Goal: Transaction & Acquisition: Purchase product/service

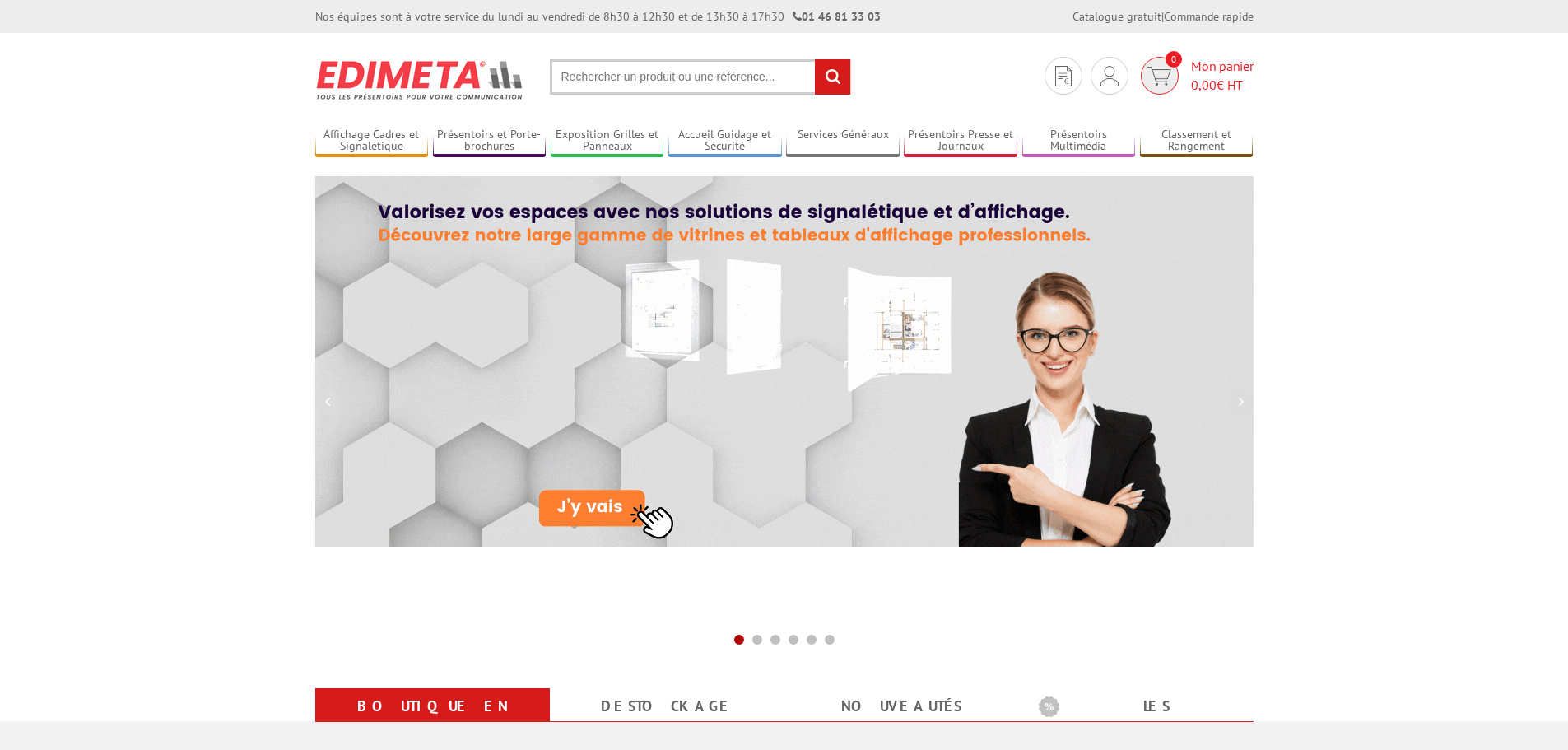
click at [1199, 70] on span "Mon panier 0,00 € HT" at bounding box center [1222, 76] width 63 height 38
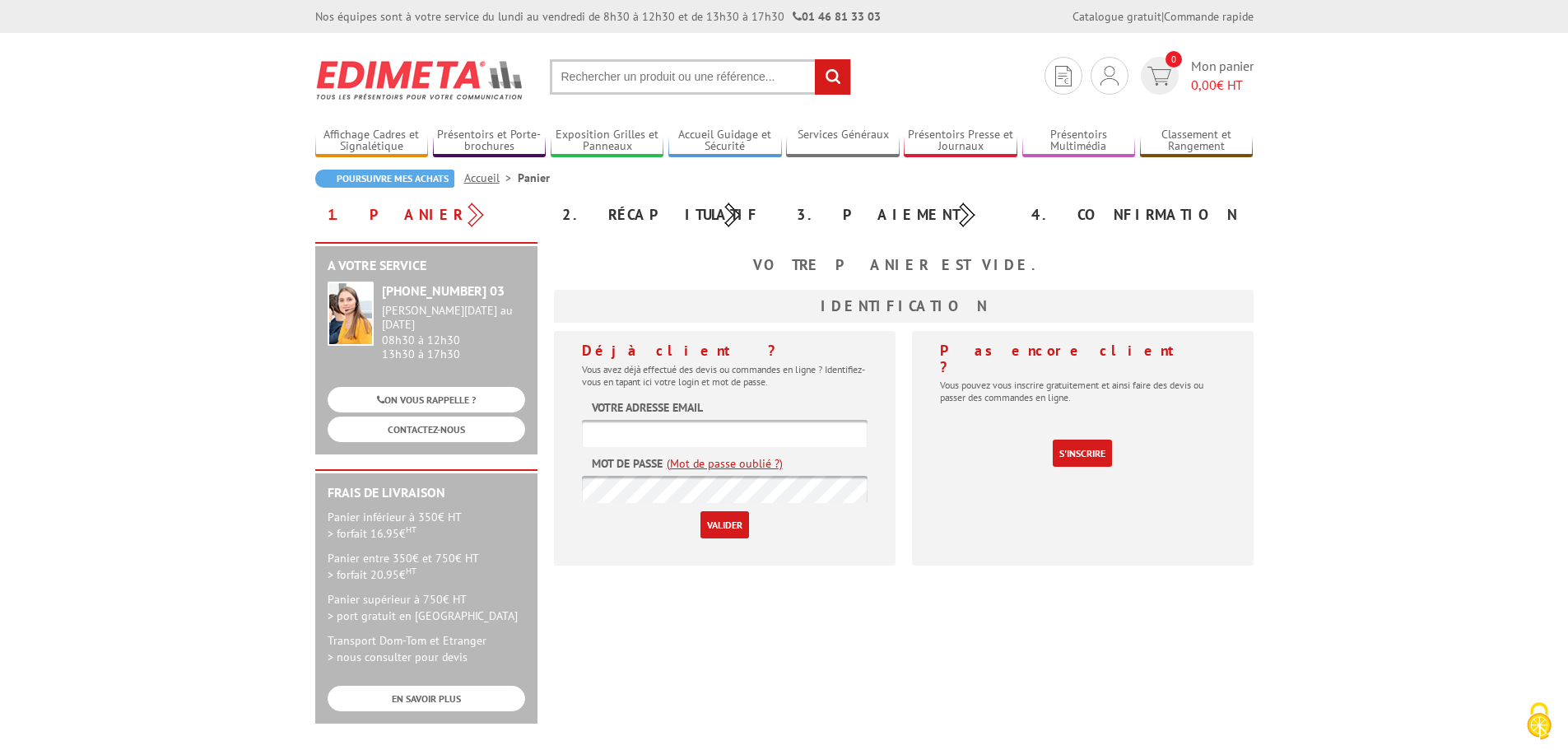
type input "dcadiou@collegestblaise.fr"
click at [726, 529] on input "Valider" at bounding box center [724, 524] width 48 height 27
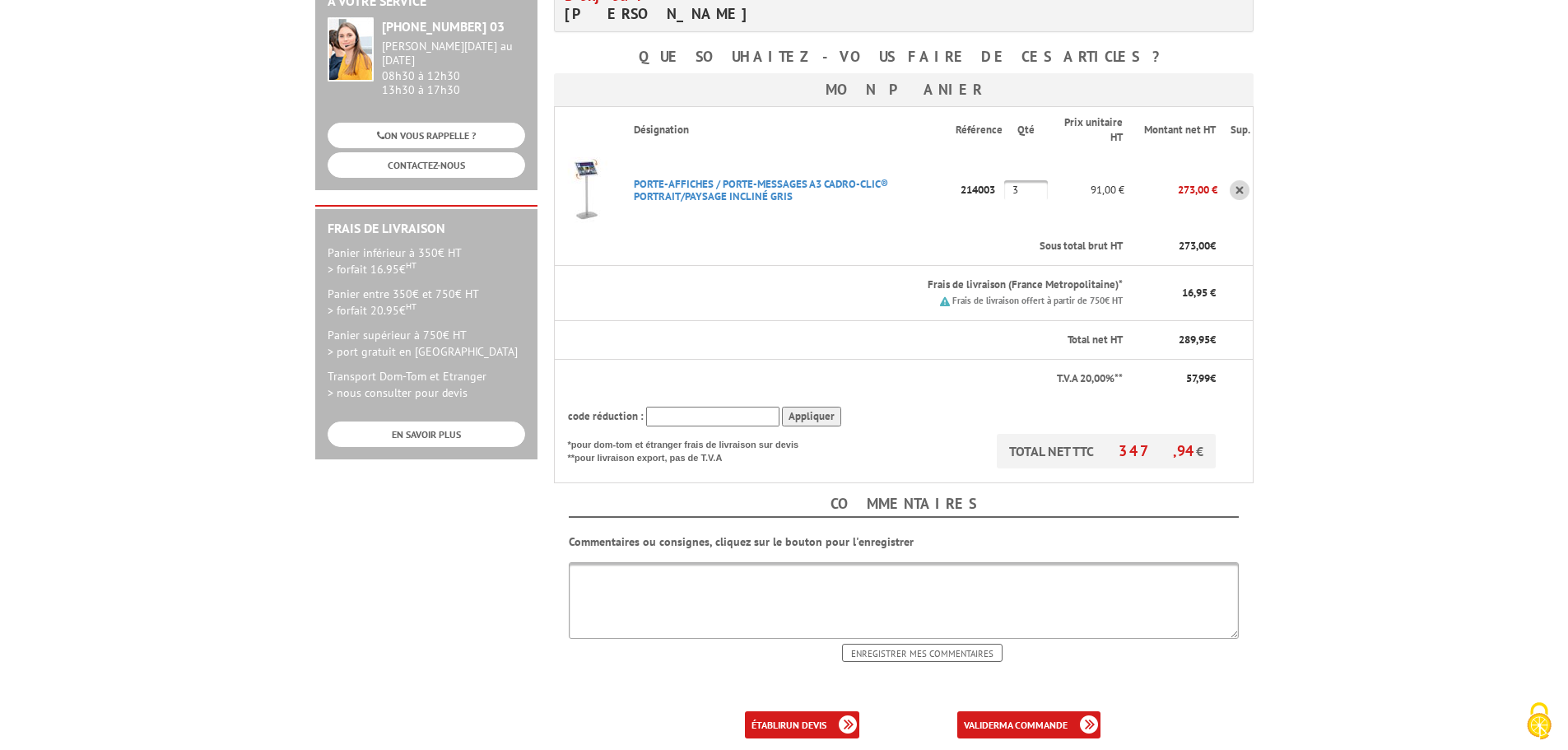
scroll to position [633, 0]
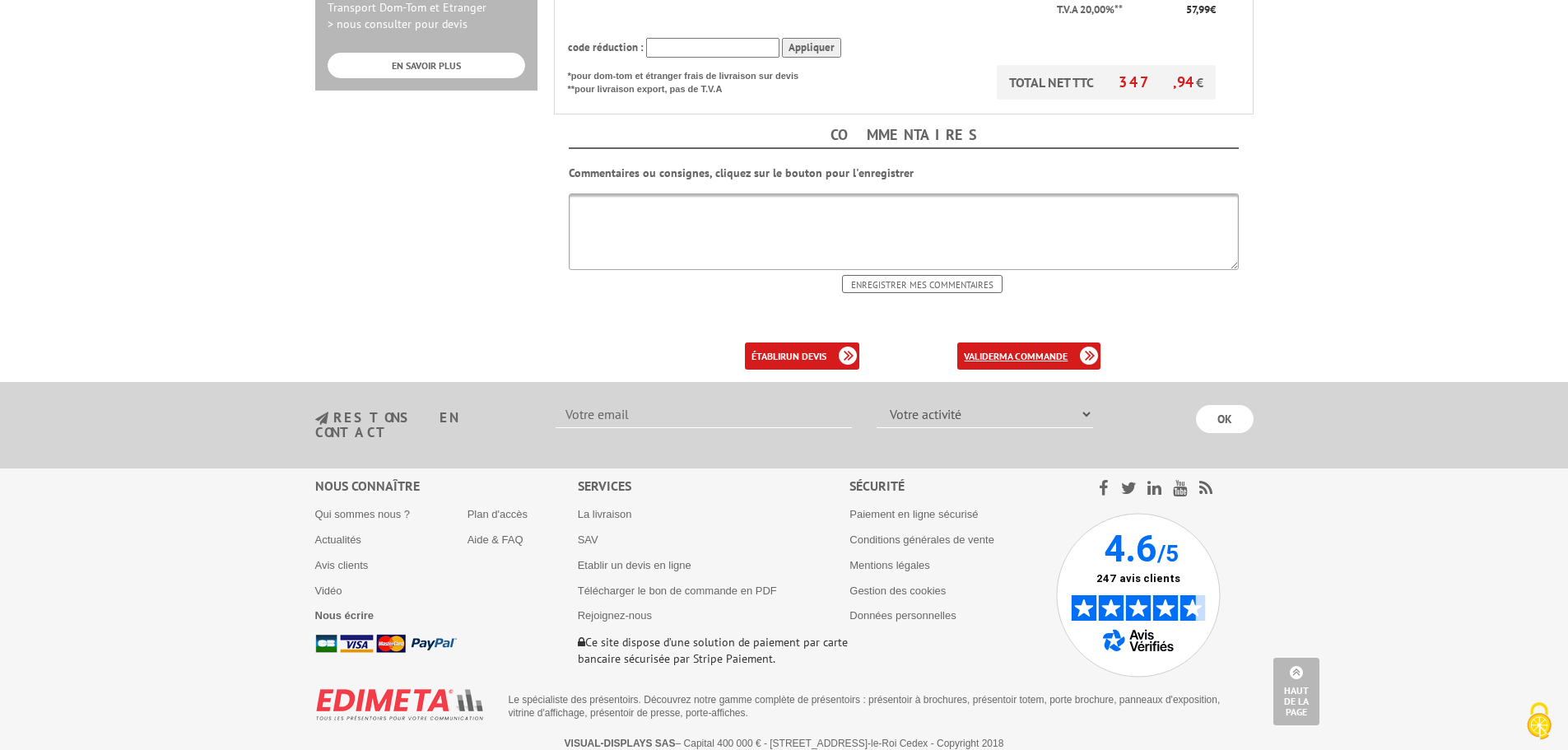
click at [1023, 353] on b "ma commande" at bounding box center [1033, 356] width 68 height 13
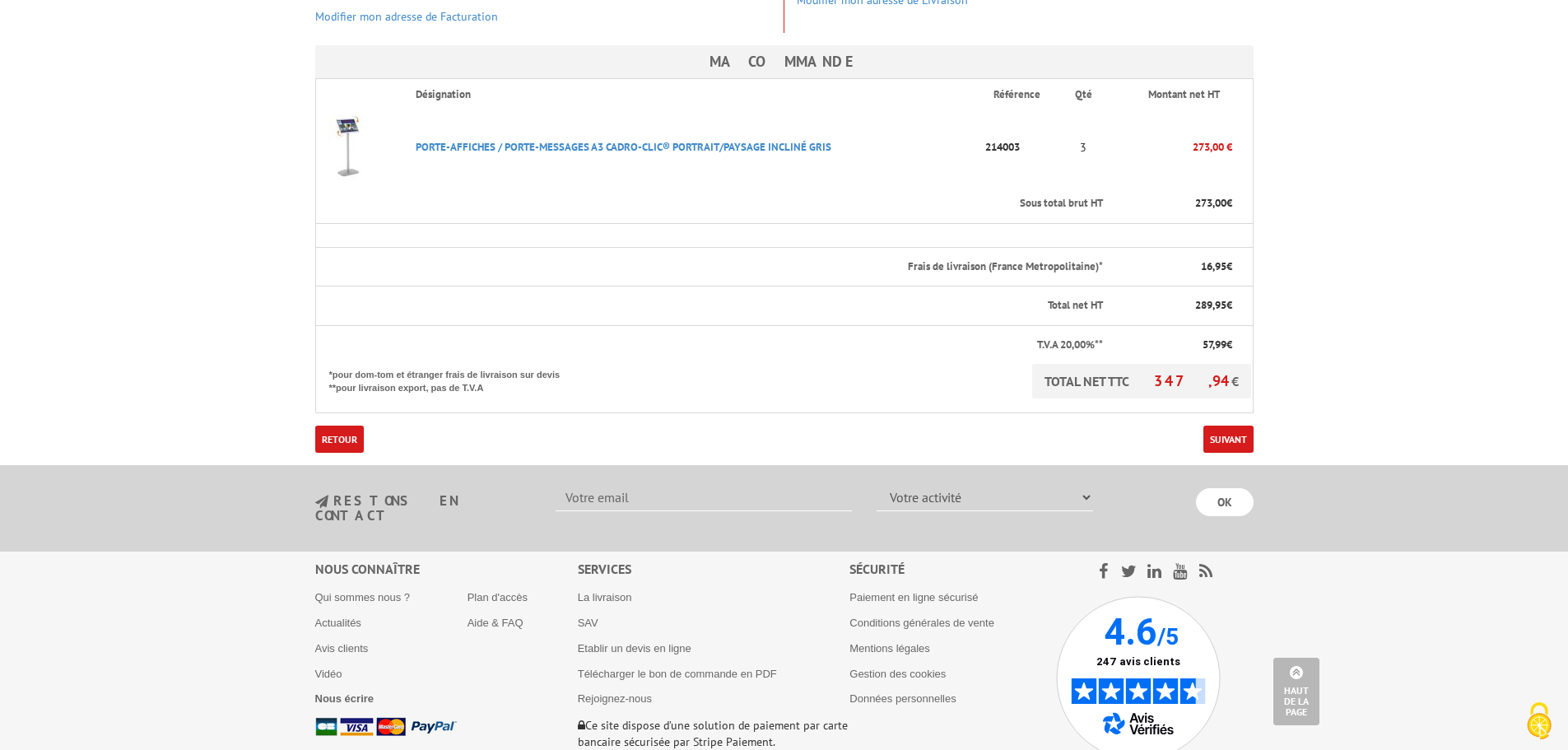
scroll to position [329, 0]
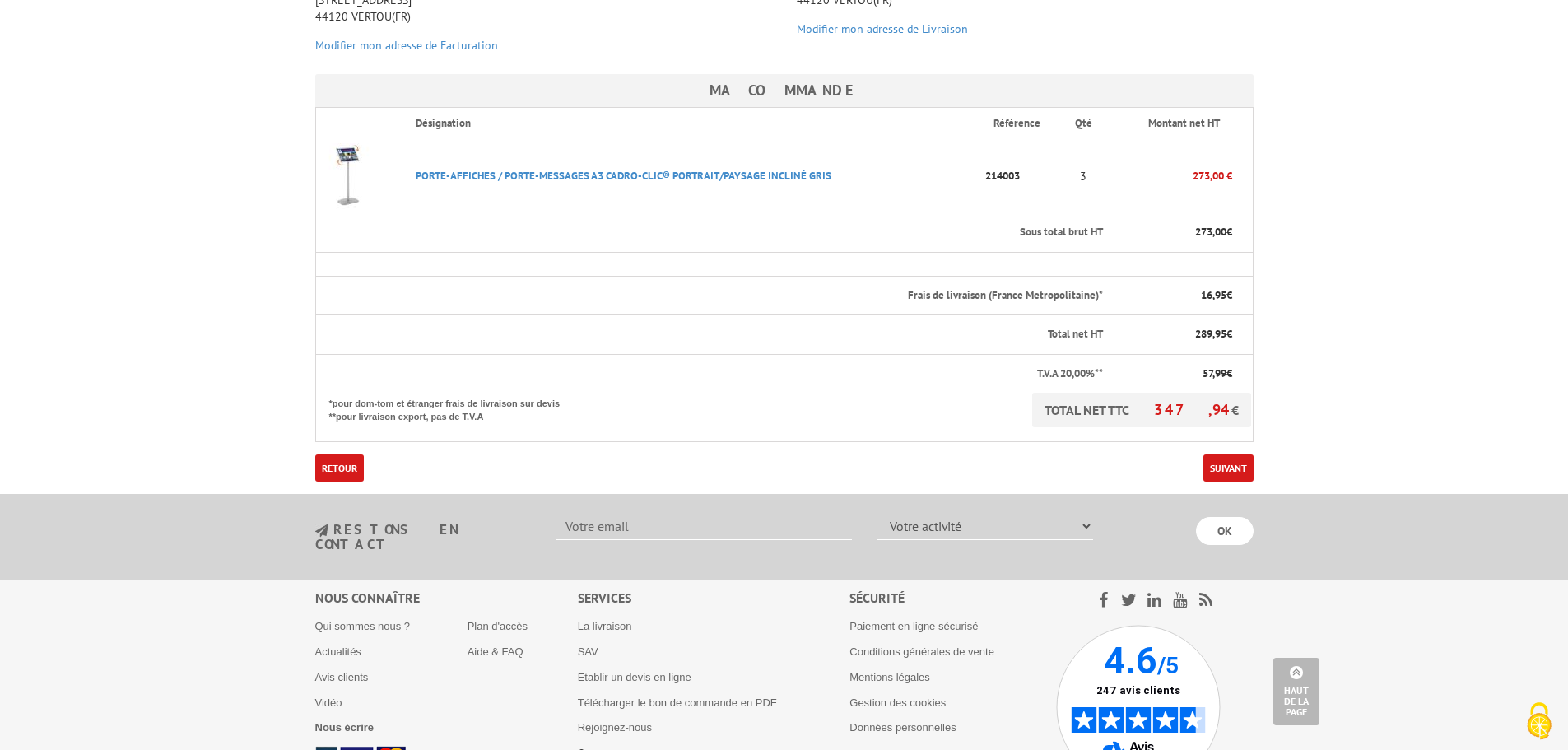
click at [1237, 462] on link "Suivant" at bounding box center [1228, 468] width 50 height 27
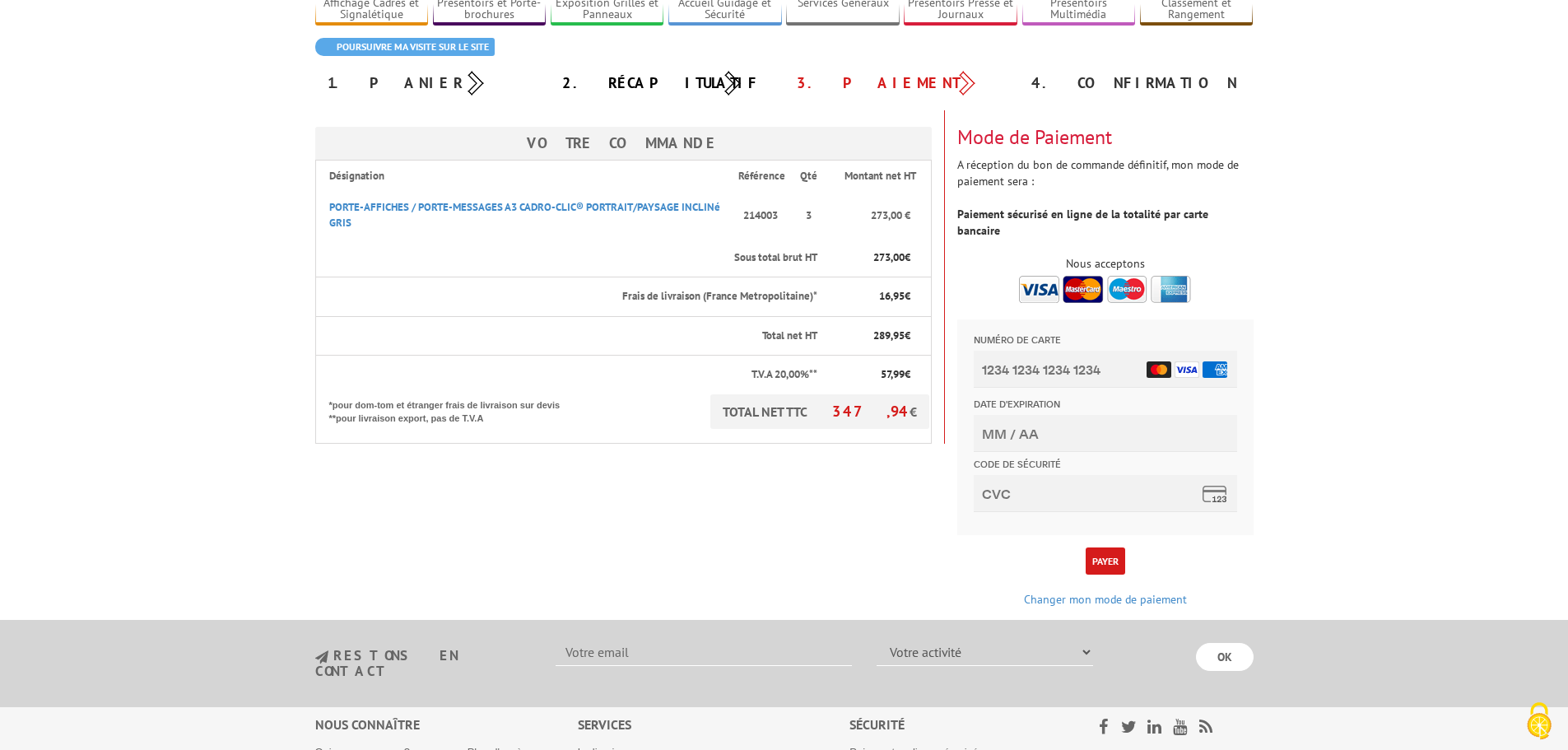
scroll to position [165, 0]
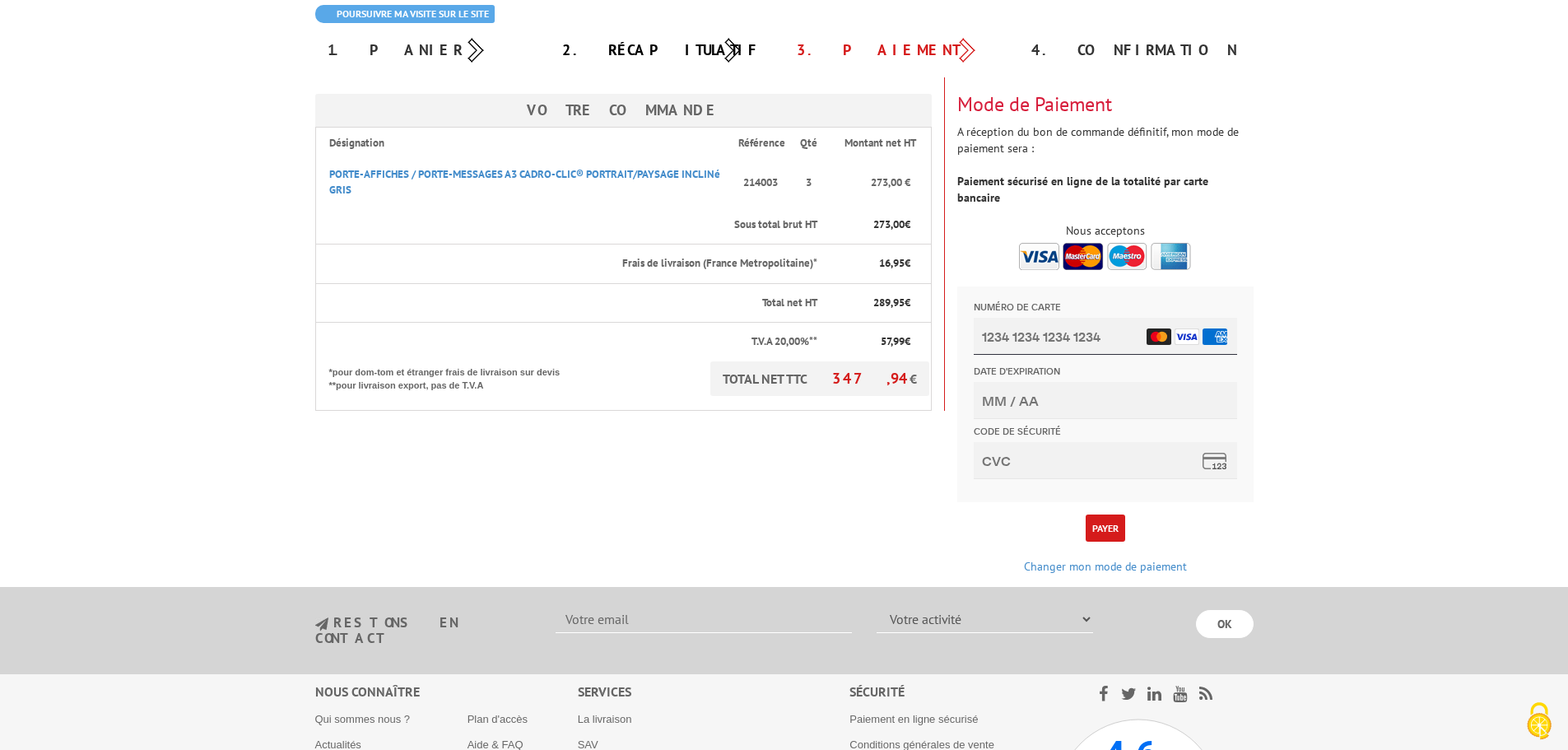
click at [1025, 337] on input "Numéro de carte" at bounding box center [1105, 336] width 263 height 37
type input "4973 5197 2183 5779"
click at [1000, 398] on input "Date d'expiration" at bounding box center [1105, 400] width 263 height 37
type input "06/27"
click at [1000, 468] on input "Code de sécurité" at bounding box center [1105, 460] width 263 height 37
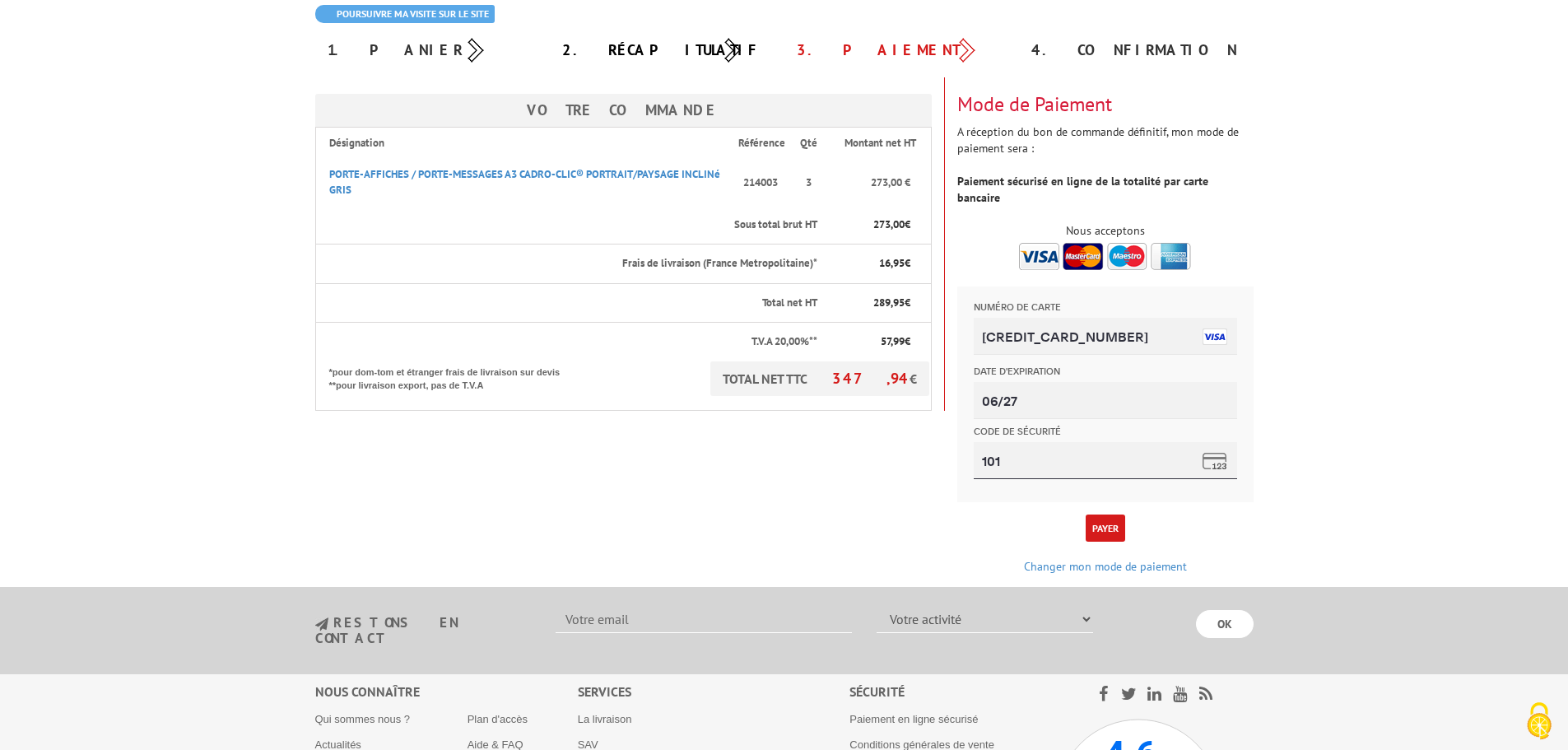
type input "101"
click at [1091, 514] on button "Payer" at bounding box center [1105, 528] width 39 height 27
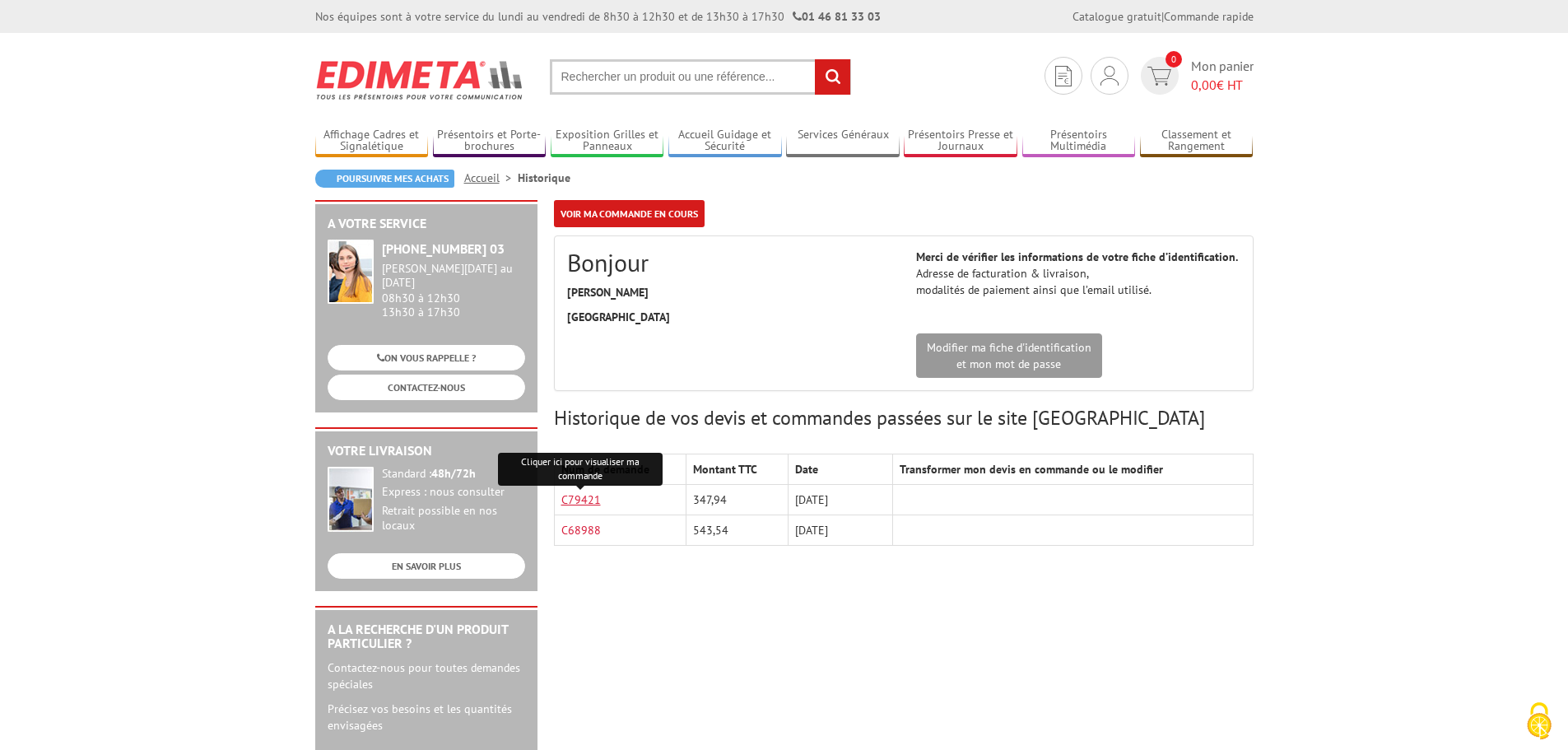
click at [579, 503] on link "C79421" at bounding box center [581, 500] width 39 height 15
